Goal: Check status: Check status

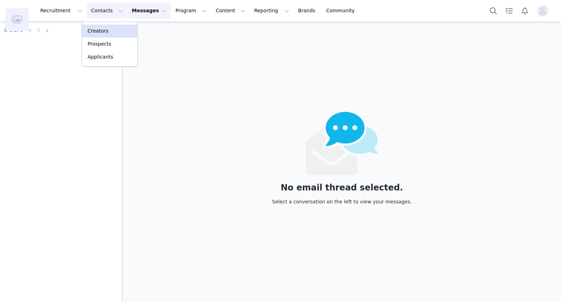
click at [104, 32] on p "Creators" at bounding box center [98, 30] width 21 height 7
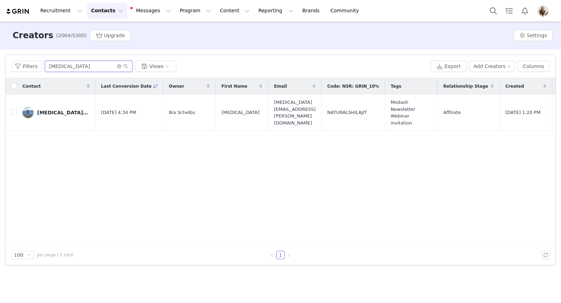
drag, startPoint x: 108, startPoint y: 68, endPoint x: 45, endPoint y: 66, distance: 63.8
click at [45, 66] on input "[MEDICAL_DATA]" at bounding box center [89, 66] width 88 height 11
type input "pina10"
click at [64, 112] on div "[PERSON_NAME] Messenti" at bounding box center [63, 113] width 53 height 6
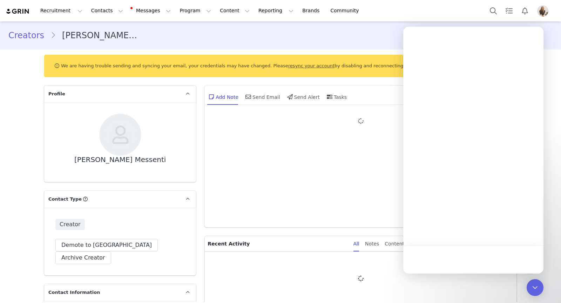
type input "+1 ([GEOGRAPHIC_DATA])"
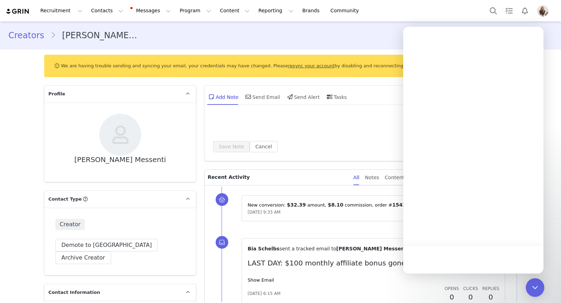
click at [534, 286] on icon "Open Intercom Messenger" at bounding box center [534, 287] width 9 height 9
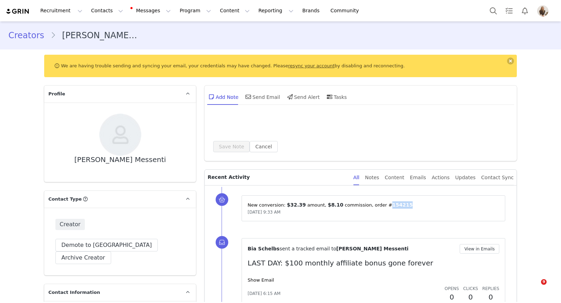
drag, startPoint x: 381, startPoint y: 204, endPoint x: 413, endPoint y: 203, distance: 32.3
click at [414, 204] on p "New conversion: ⁨ $32.39 ⁩ amount⁨, ⁨ $8.10 ⁩ commission⁩⁨, order #⁨ 154215 ⁩⁩" at bounding box center [374, 204] width 252 height 7
copy span "154215"
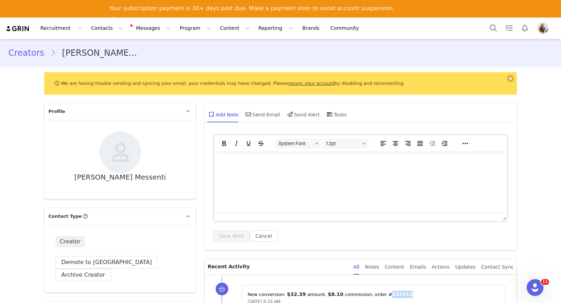
scroll to position [181, 0]
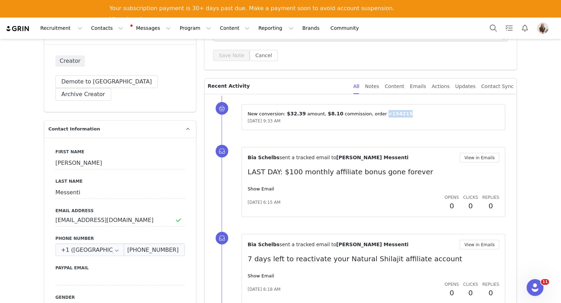
drag, startPoint x: 377, startPoint y: 112, endPoint x: 420, endPoint y: 111, distance: 43.8
click at [420, 111] on p "New conversion: ⁨ $32.39 ⁩ amount⁨, ⁨ $8.10 ⁩ commission⁩⁨, order #⁨ 154215 ⁩⁩" at bounding box center [374, 113] width 252 height 7
copy p "#⁨ 154215"
click at [529, 32] on button "Notifications" at bounding box center [524, 28] width 15 height 16
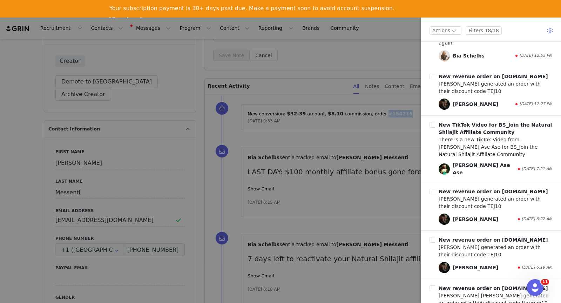
scroll to position [0, 0]
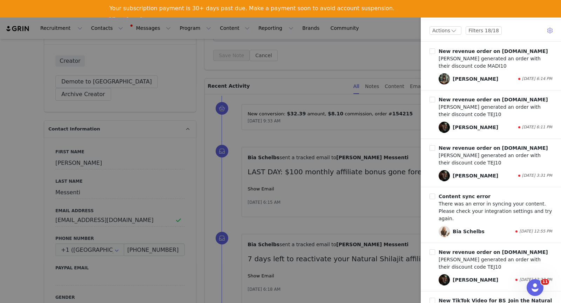
click at [376, 49] on div at bounding box center [280, 151] width 561 height 303
